Goal: Information Seeking & Learning: Learn about a topic

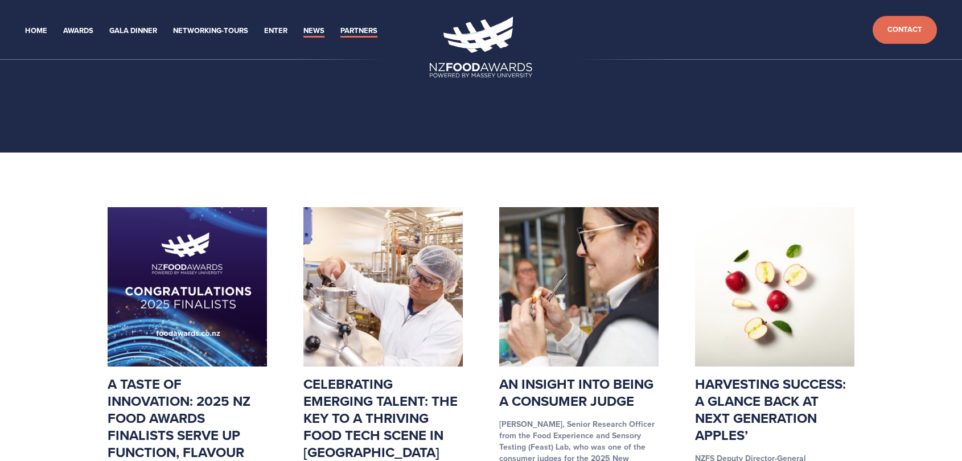
click at [367, 34] on link "Partners" at bounding box center [358, 30] width 37 height 13
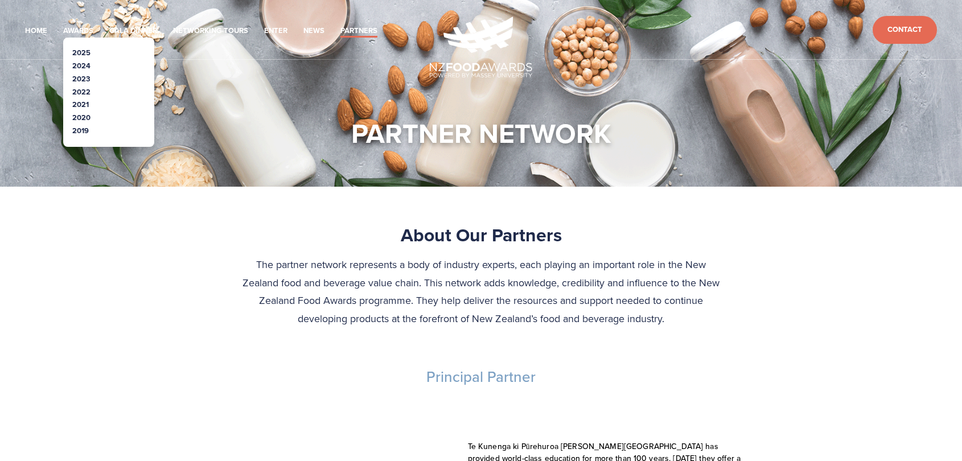
click at [86, 53] on link "2025" at bounding box center [81, 52] width 18 height 11
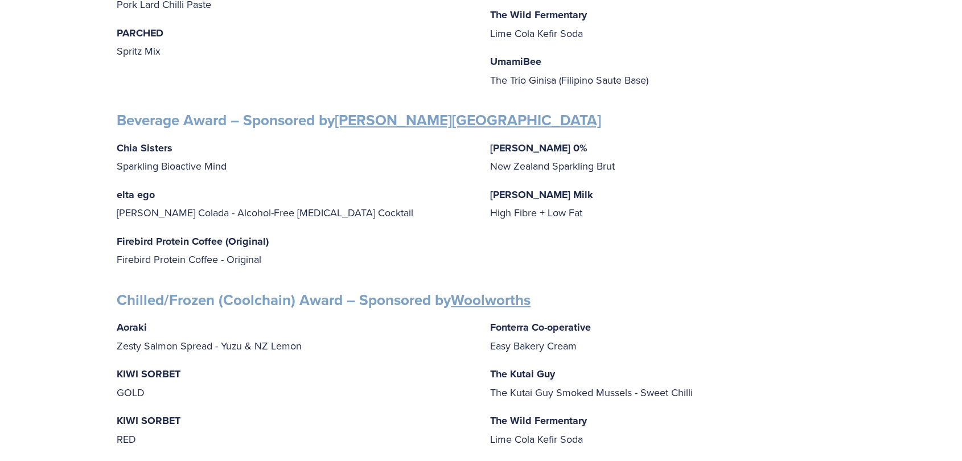
scroll to position [569, 0]
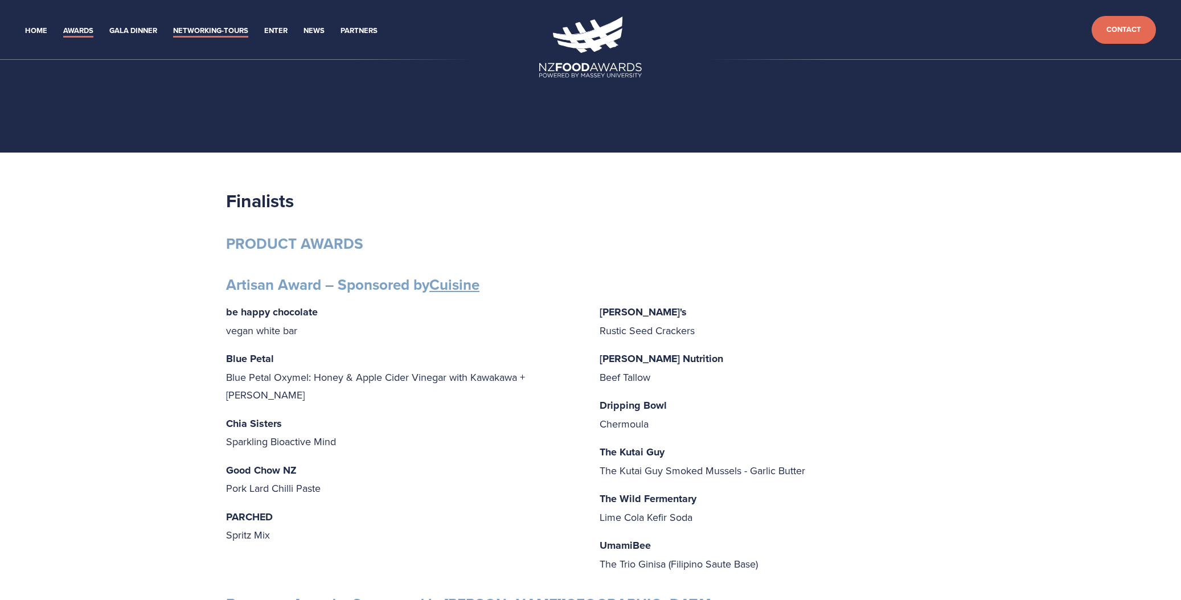
click at [206, 31] on link "Networking-Tours" at bounding box center [210, 30] width 75 height 13
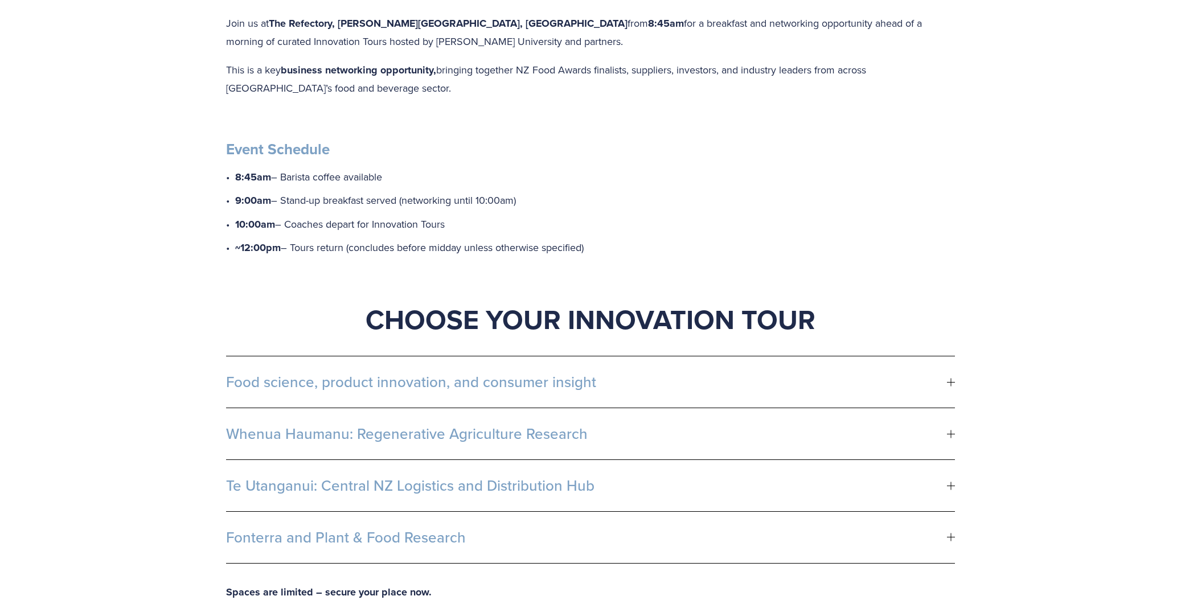
scroll to position [57, 0]
